Goal: Register for event/course

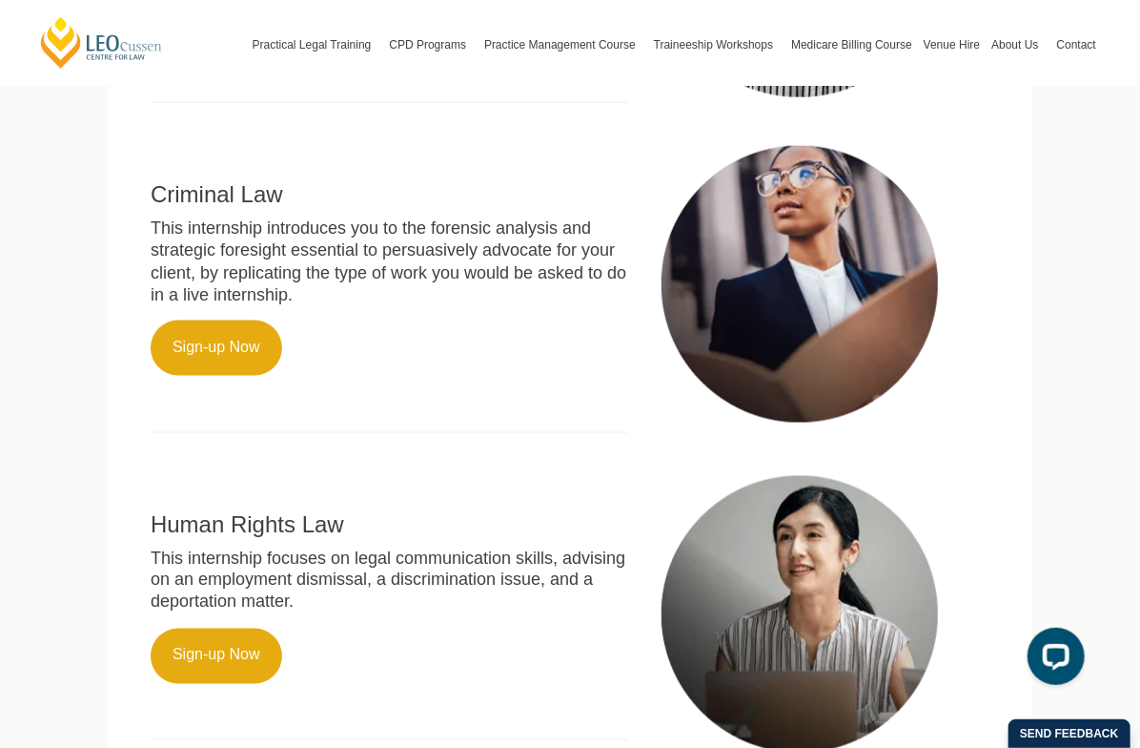
scroll to position [1015, 0]
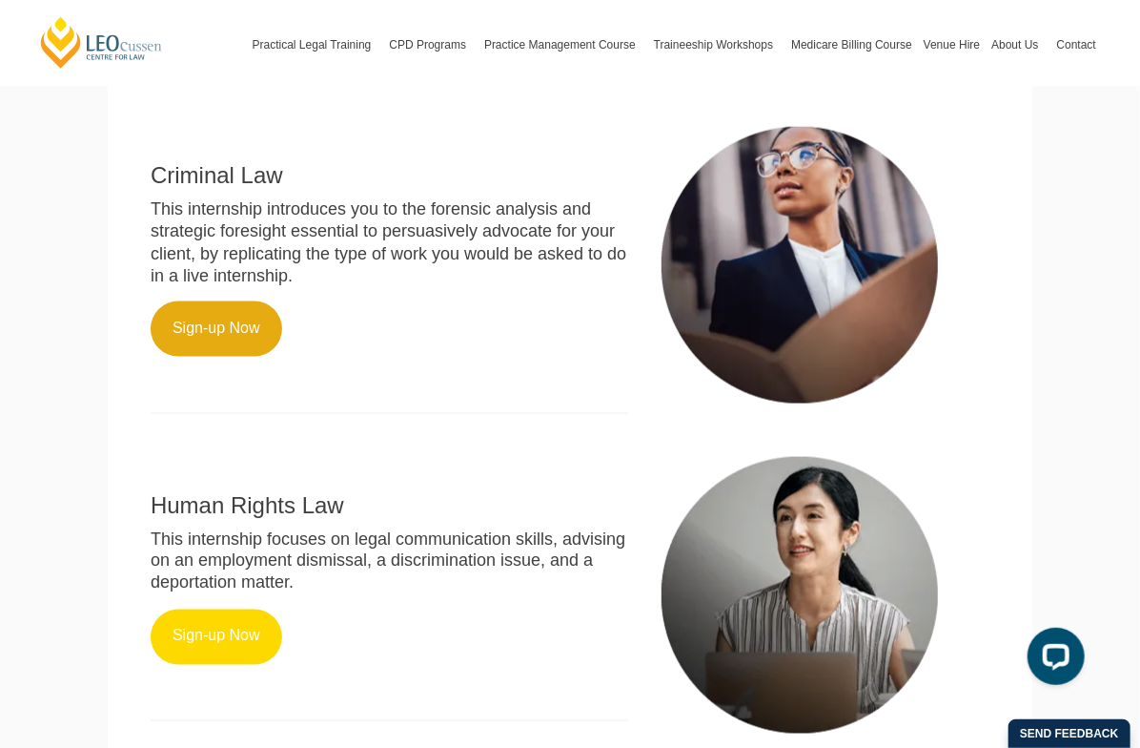
drag, startPoint x: 153, startPoint y: 545, endPoint x: 162, endPoint y: 407, distance: 138.6
click at [153, 609] on link "Sign-up Now" at bounding box center [217, 636] width 132 height 55
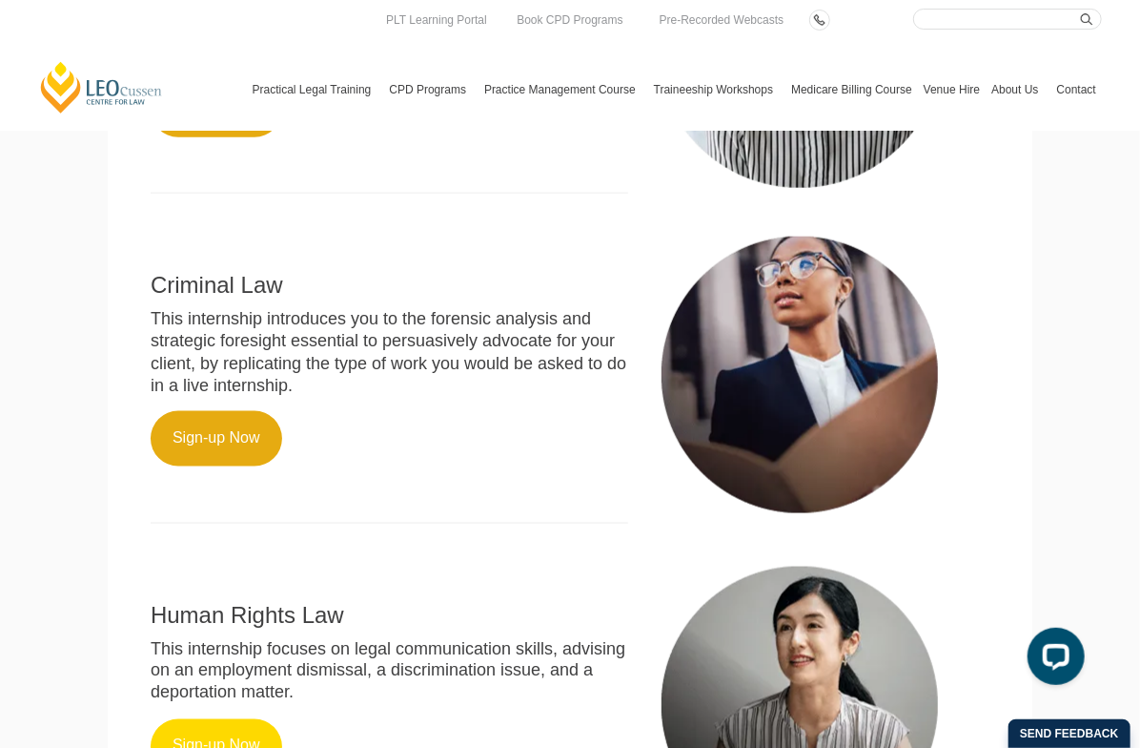
scroll to position [802, 0]
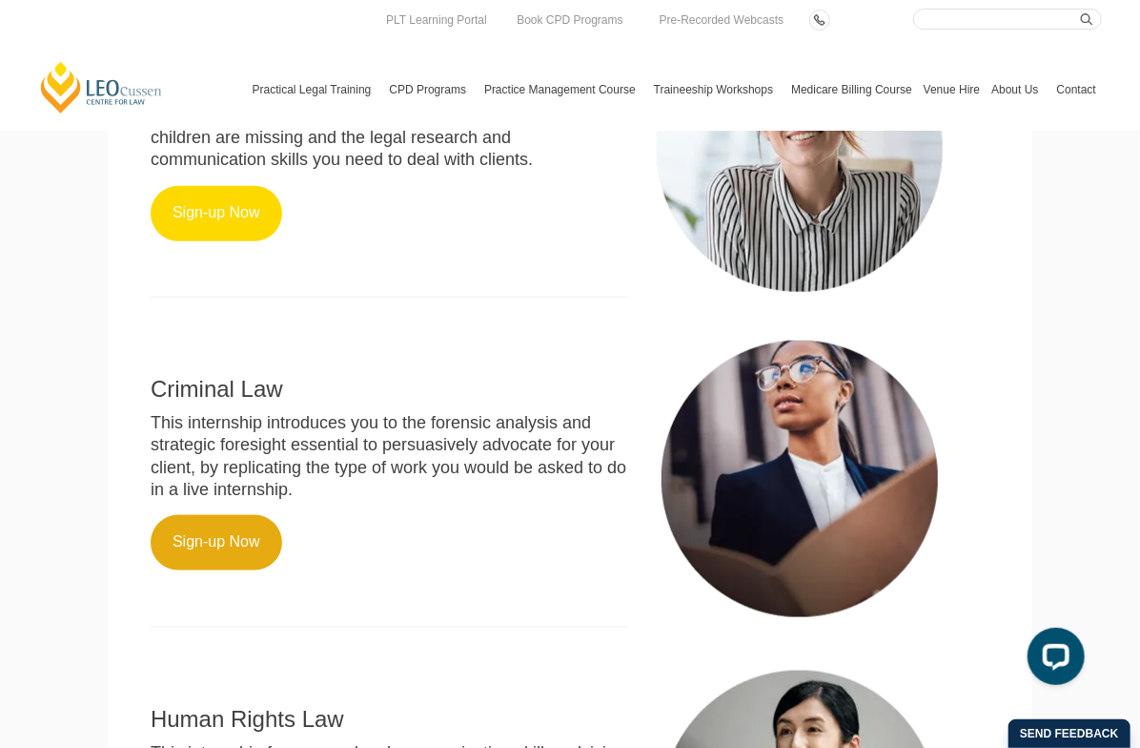
click at [151, 189] on link "Sign-up Now" at bounding box center [217, 213] width 132 height 55
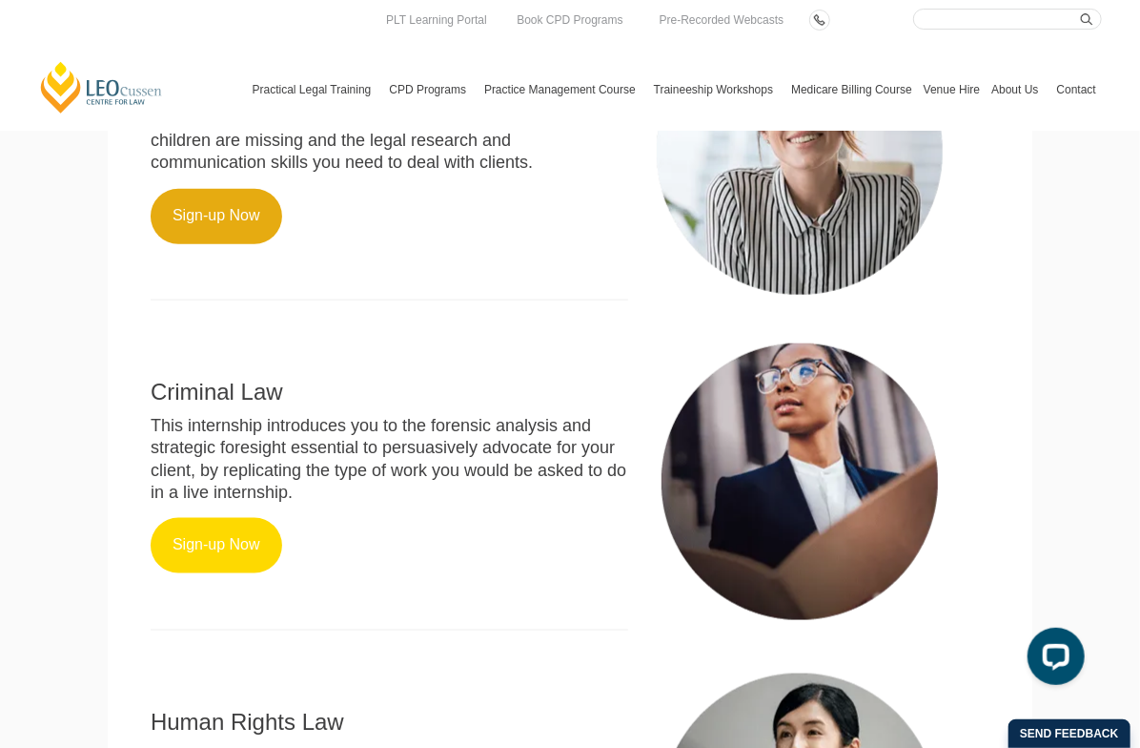
click at [151, 518] on link "Sign-up Now" at bounding box center [217, 545] width 132 height 55
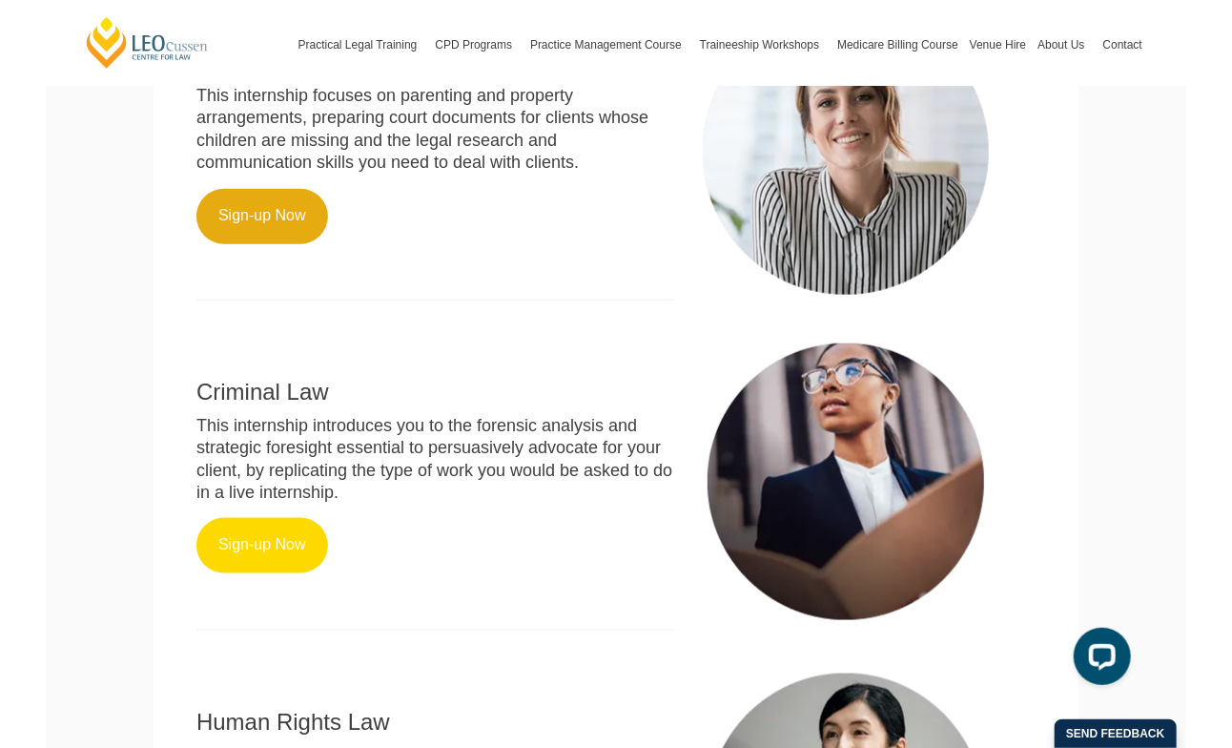
scroll to position [826, 0]
